Goal: Information Seeking & Learning: Learn about a topic

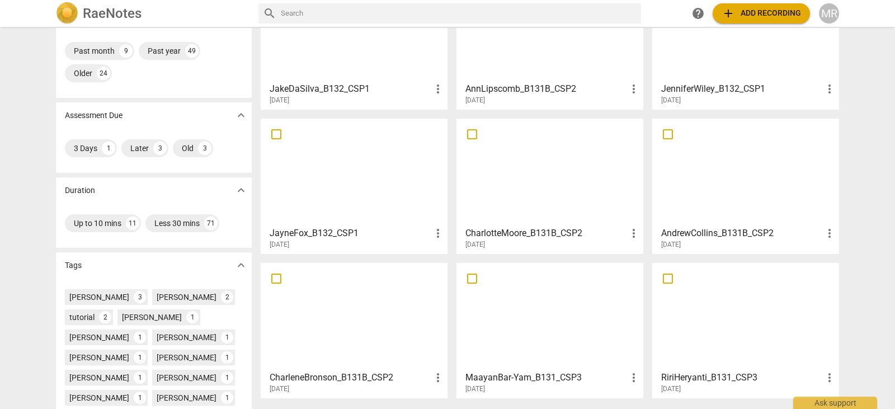
scroll to position [107, 0]
click at [407, 205] on div at bounding box center [353, 170] width 179 height 99
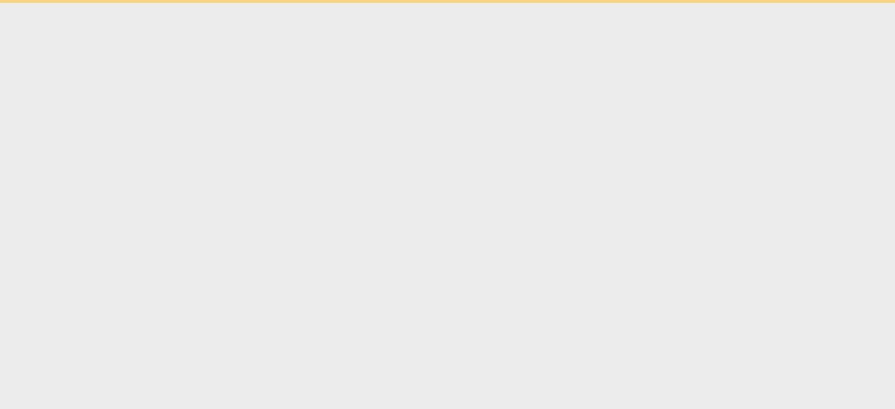
click at [407, 3] on html "Ask support" at bounding box center [447, 1] width 895 height 3
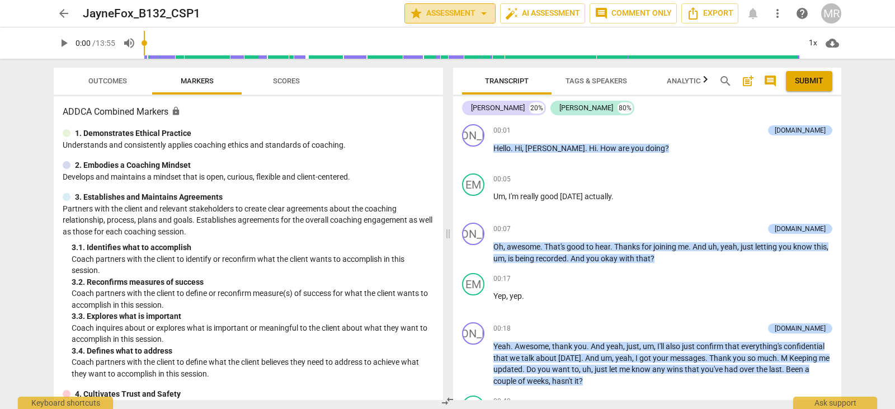
click at [453, 6] on button "star Assessment arrow_drop_down" at bounding box center [449, 13] width 91 height 20
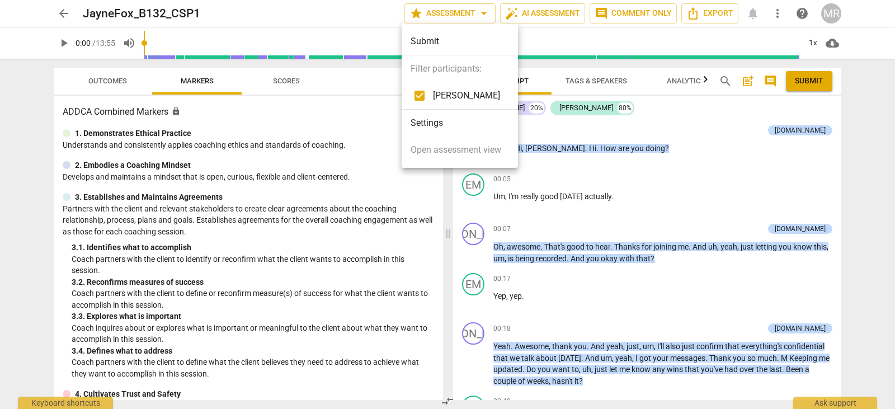
click at [677, 143] on div at bounding box center [447, 204] width 895 height 409
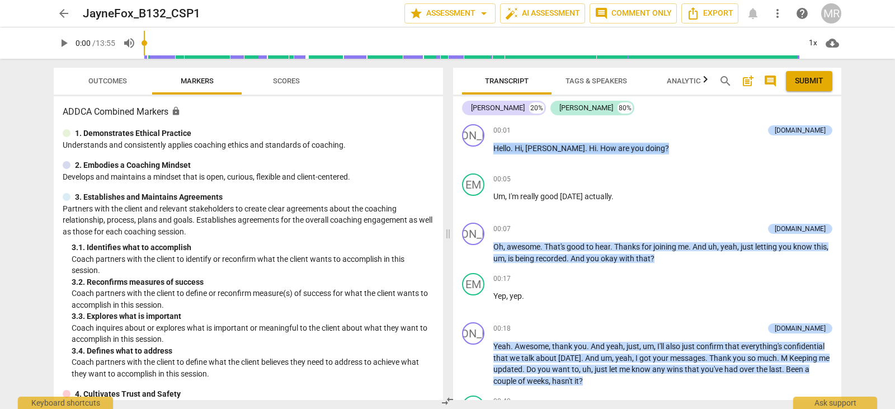
drag, startPoint x: 837, startPoint y: 134, endPoint x: 839, endPoint y: 140, distance: 7.1
click at [839, 140] on div "JA play_arrow pause 00:01 + Add competency [DOMAIN_NAME] keyboard_arrow_right H…" at bounding box center [647, 260] width 388 height 280
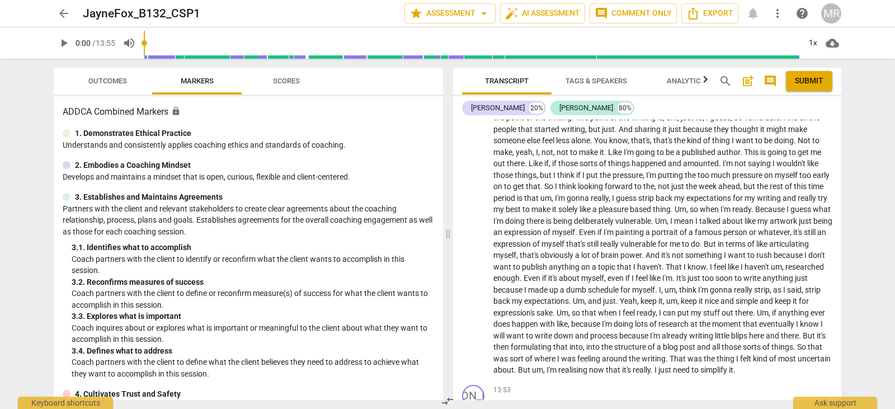
scroll to position [2435, 0]
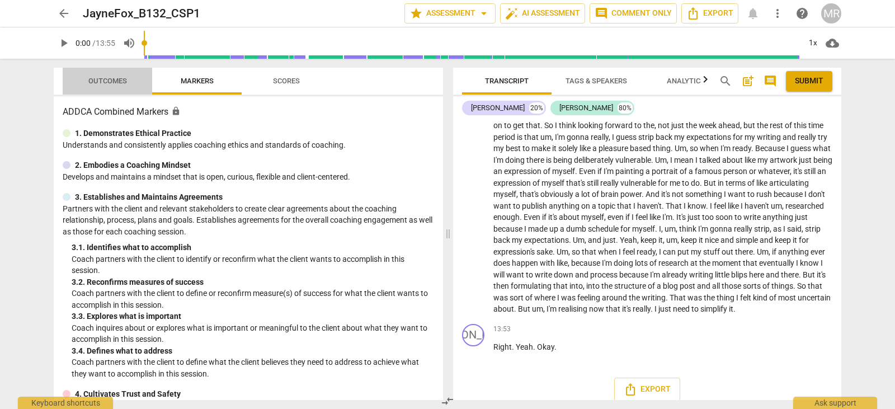
click at [103, 82] on span "Outcomes" at bounding box center [107, 81] width 39 height 8
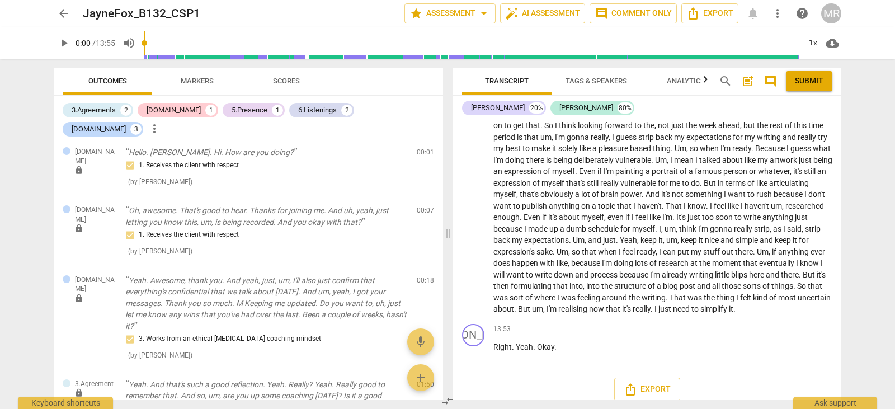
scroll to position [0, 0]
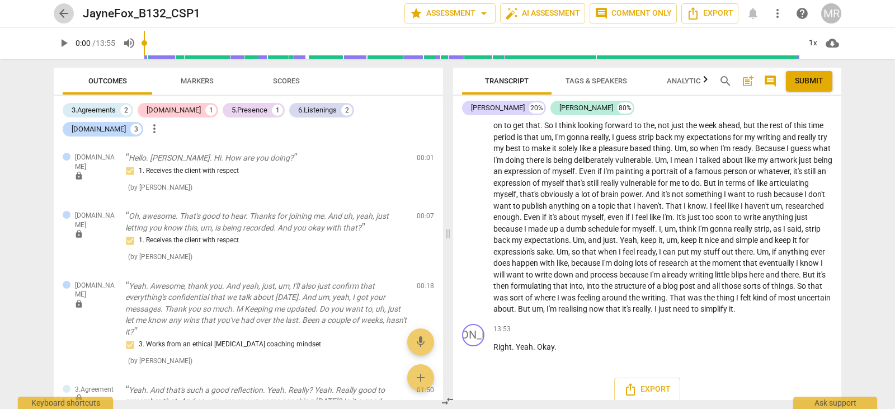
click at [65, 11] on span "arrow_back" at bounding box center [63, 13] width 13 height 13
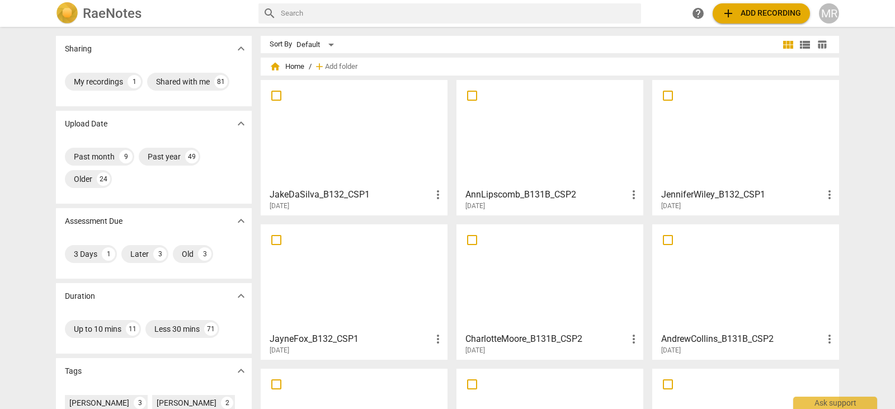
click at [579, 149] on div at bounding box center [549, 133] width 179 height 99
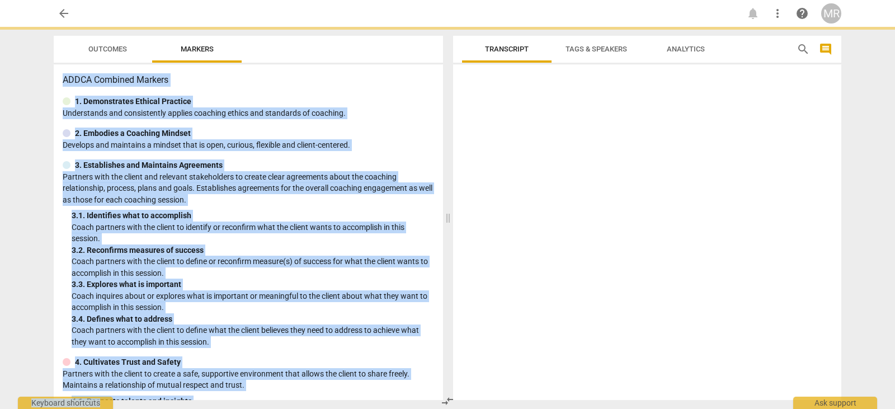
click at [579, 149] on div at bounding box center [647, 234] width 388 height 331
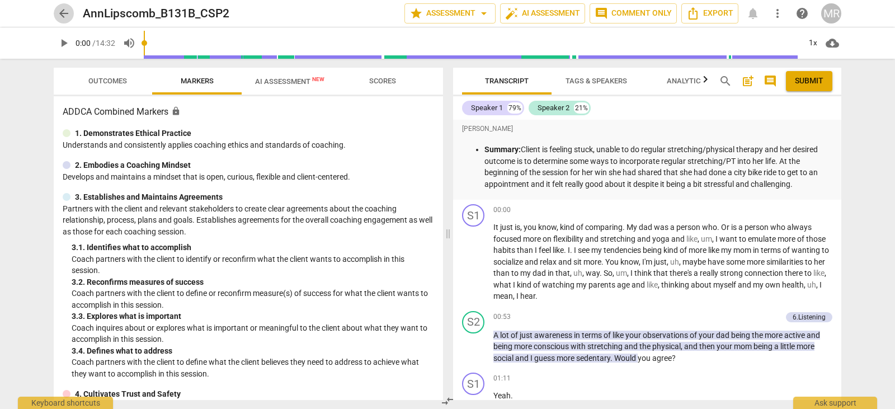
click at [64, 14] on span "arrow_back" at bounding box center [63, 13] width 13 height 13
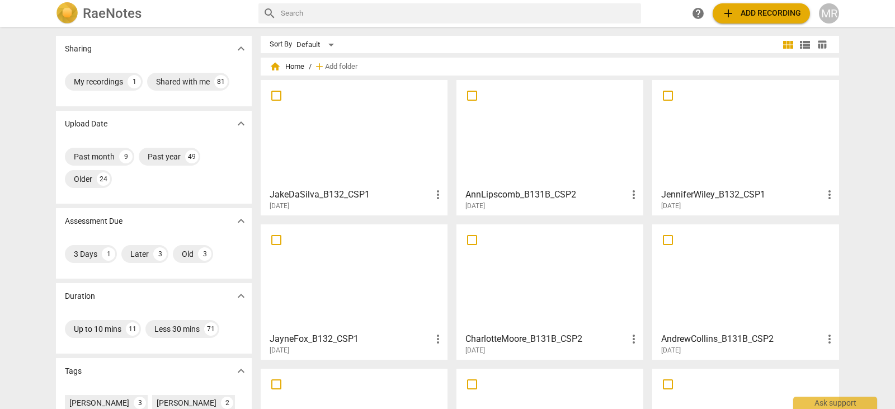
click at [485, 119] on div at bounding box center [549, 133] width 179 height 99
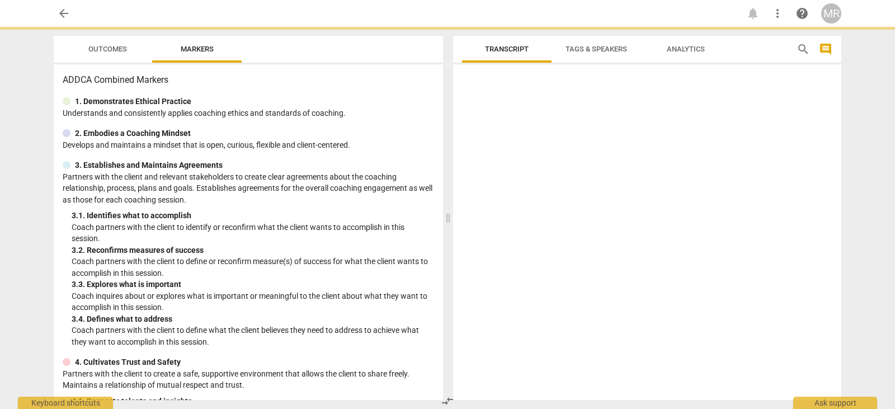
click at [485, 119] on div at bounding box center [647, 234] width 388 height 331
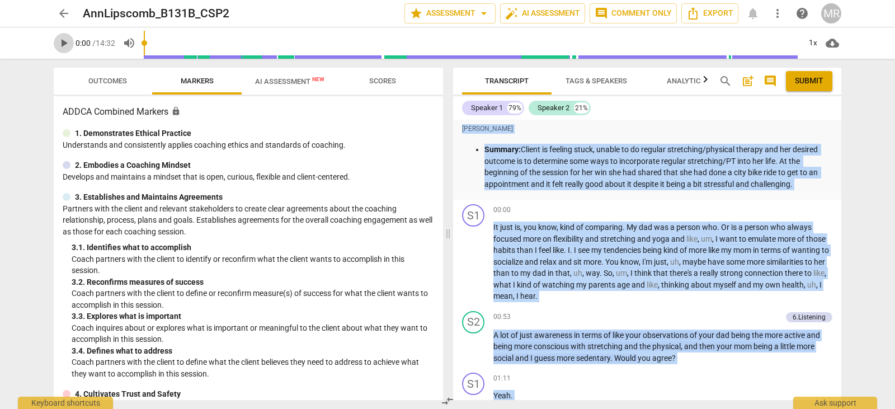
click at [64, 47] on span "play_arrow" at bounding box center [63, 42] width 13 height 13
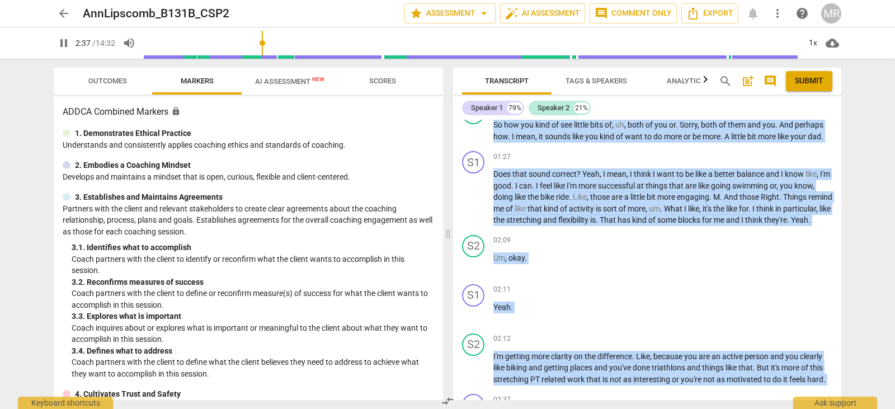
scroll to position [623, 0]
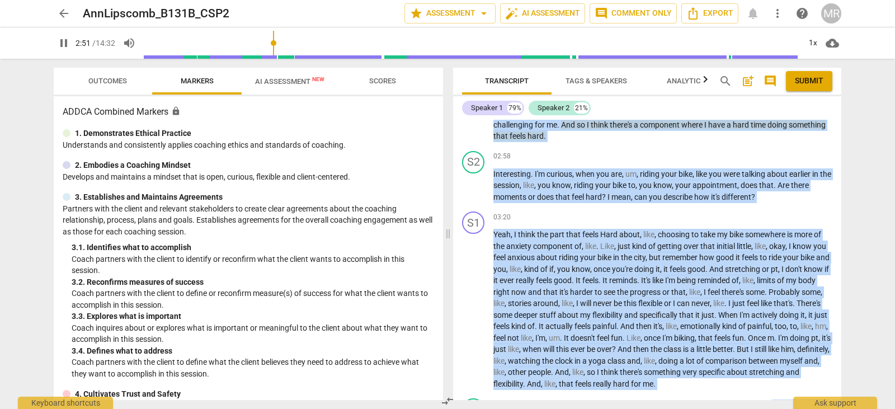
click at [60, 49] on span "pause" at bounding box center [63, 42] width 13 height 13
type input "172"
